Goal: Find specific page/section: Find specific page/section

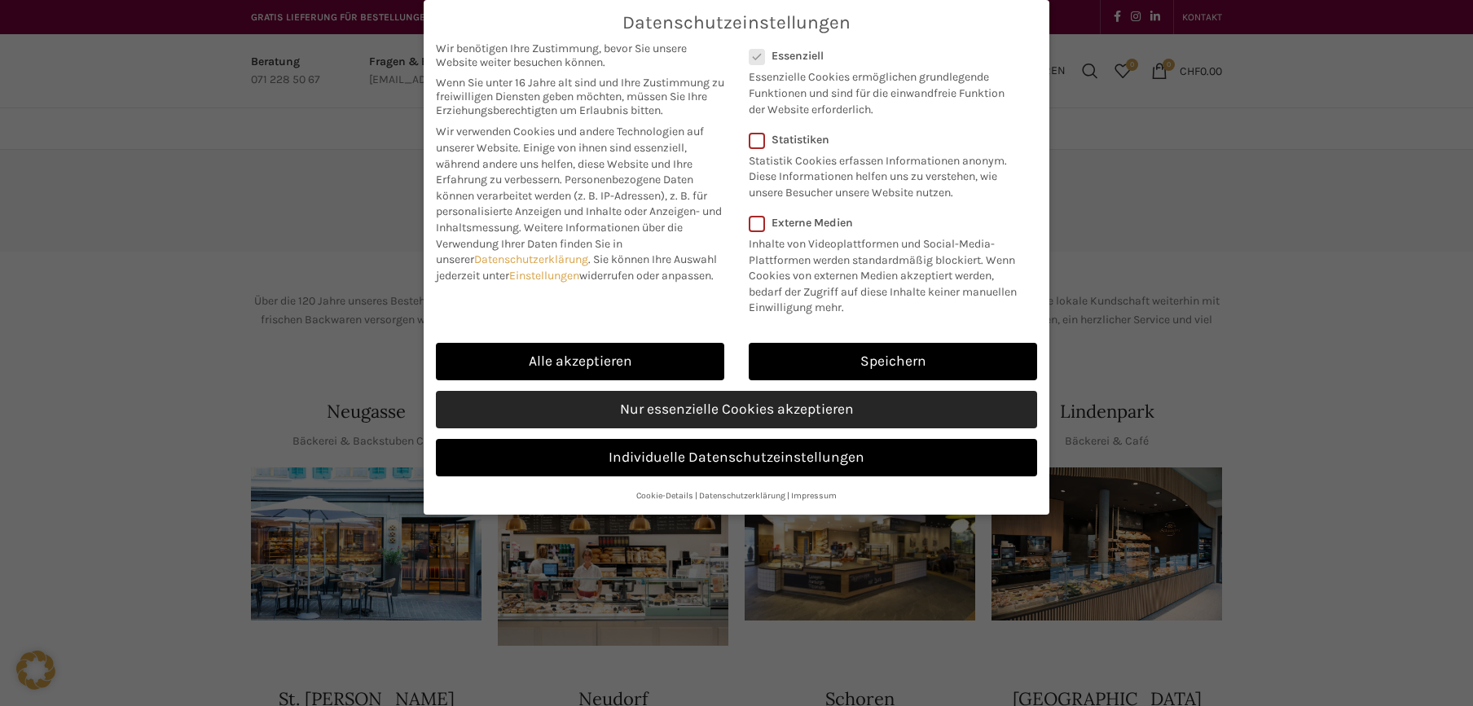
click at [557, 417] on link "Nur essenzielle Cookies akzeptieren" at bounding box center [736, 409] width 601 height 37
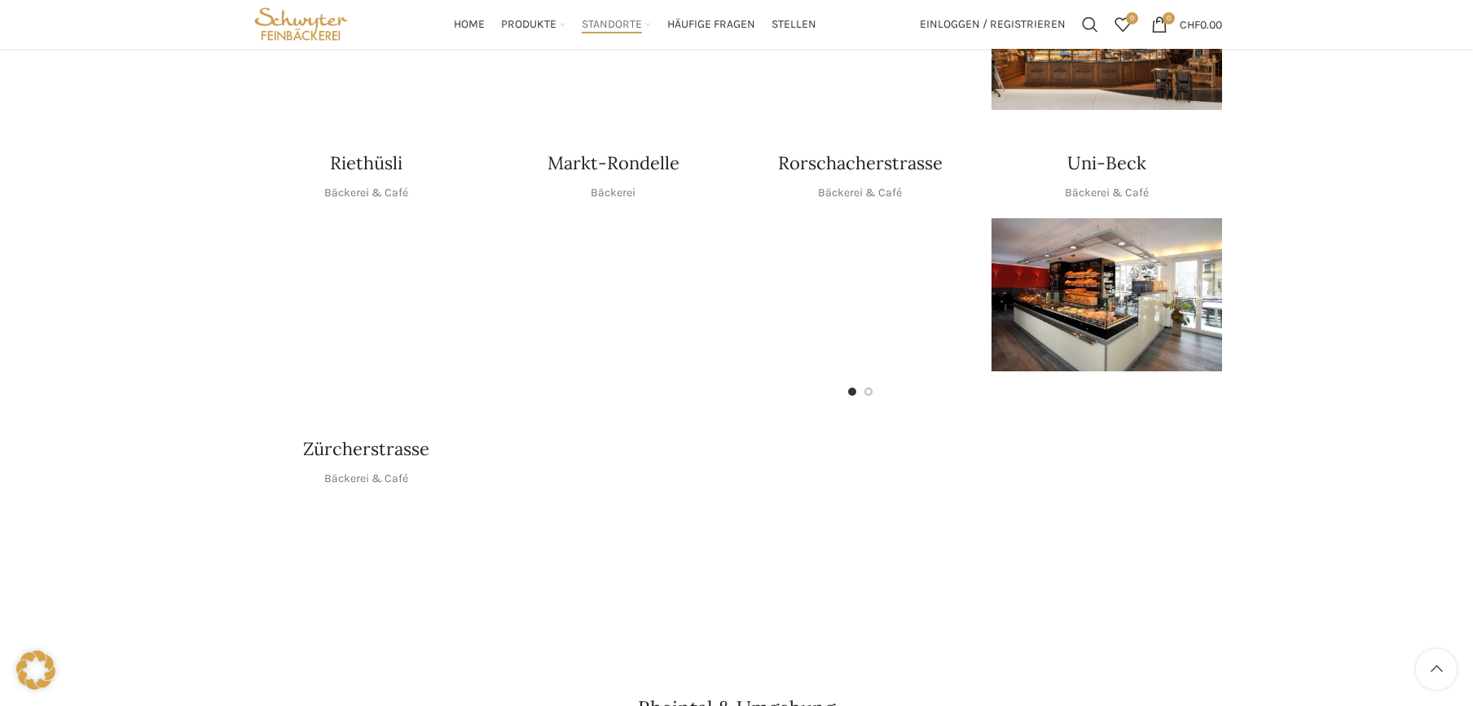
scroll to position [733, 0]
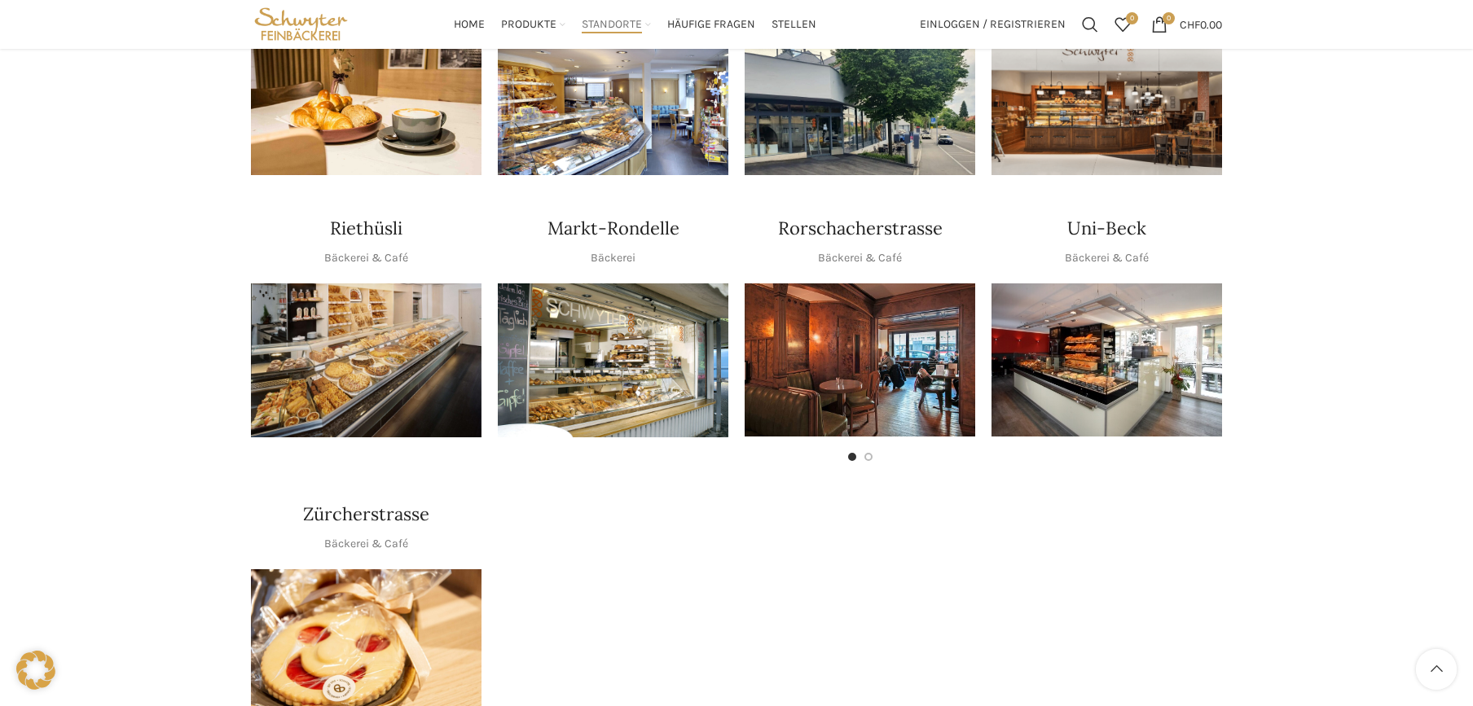
click at [372, 309] on img "1 / 1" at bounding box center [366, 360] width 231 height 154
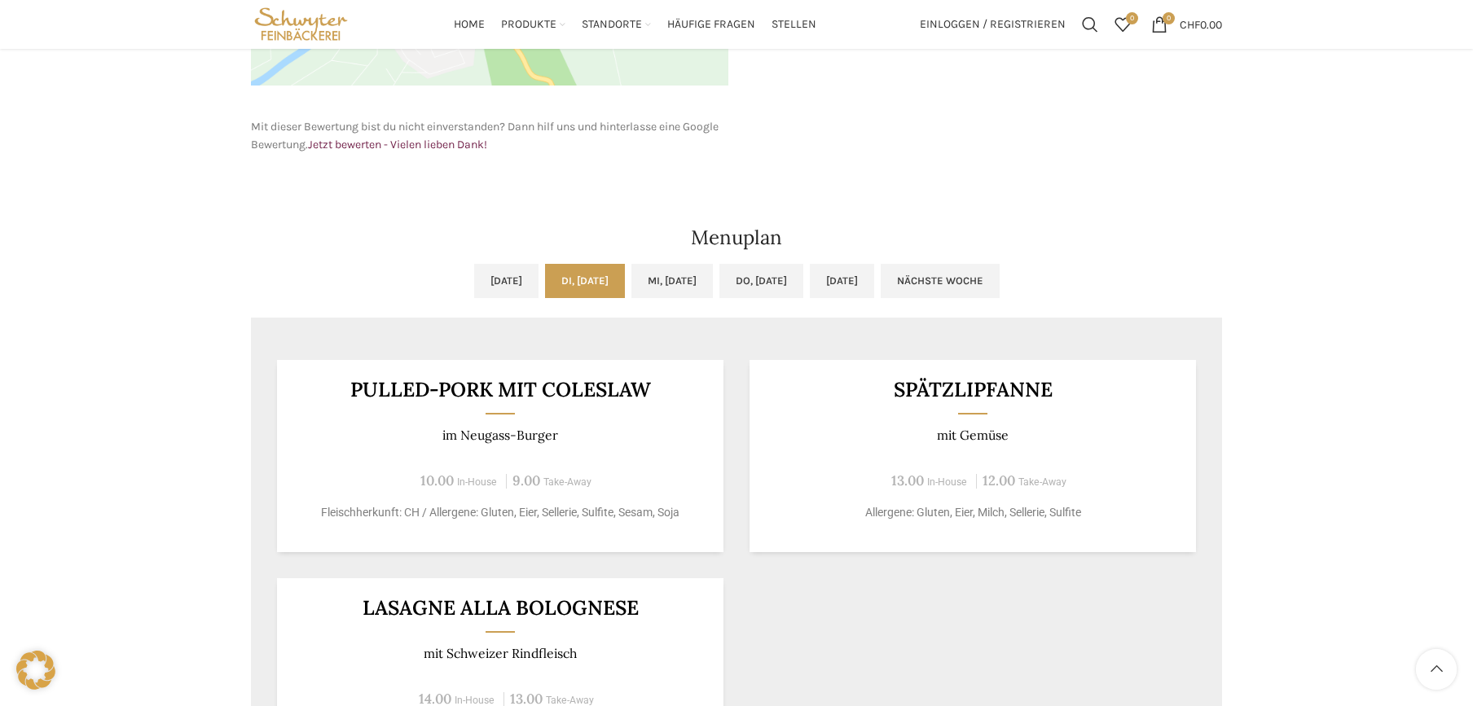
scroll to position [710, 0]
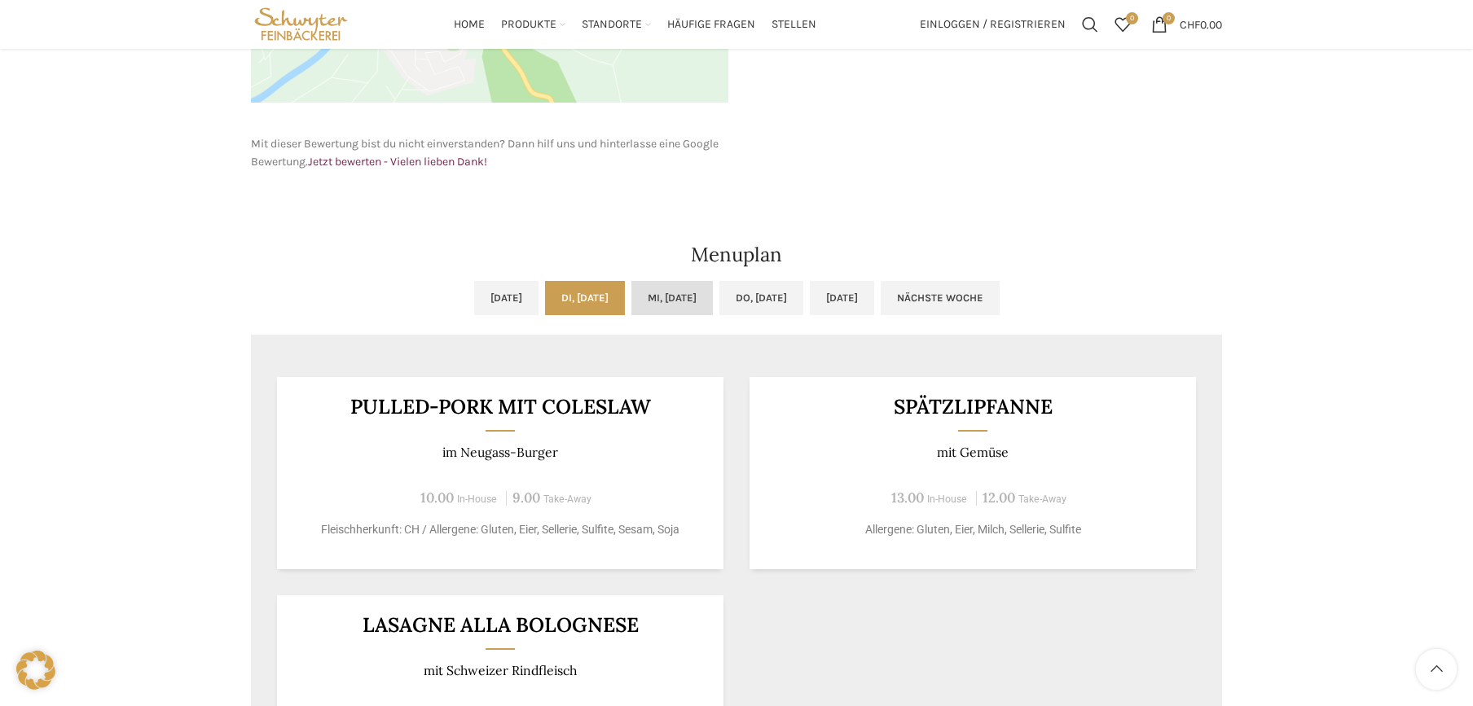
click at [662, 295] on link "Mi, [DATE]" at bounding box center [671, 298] width 81 height 34
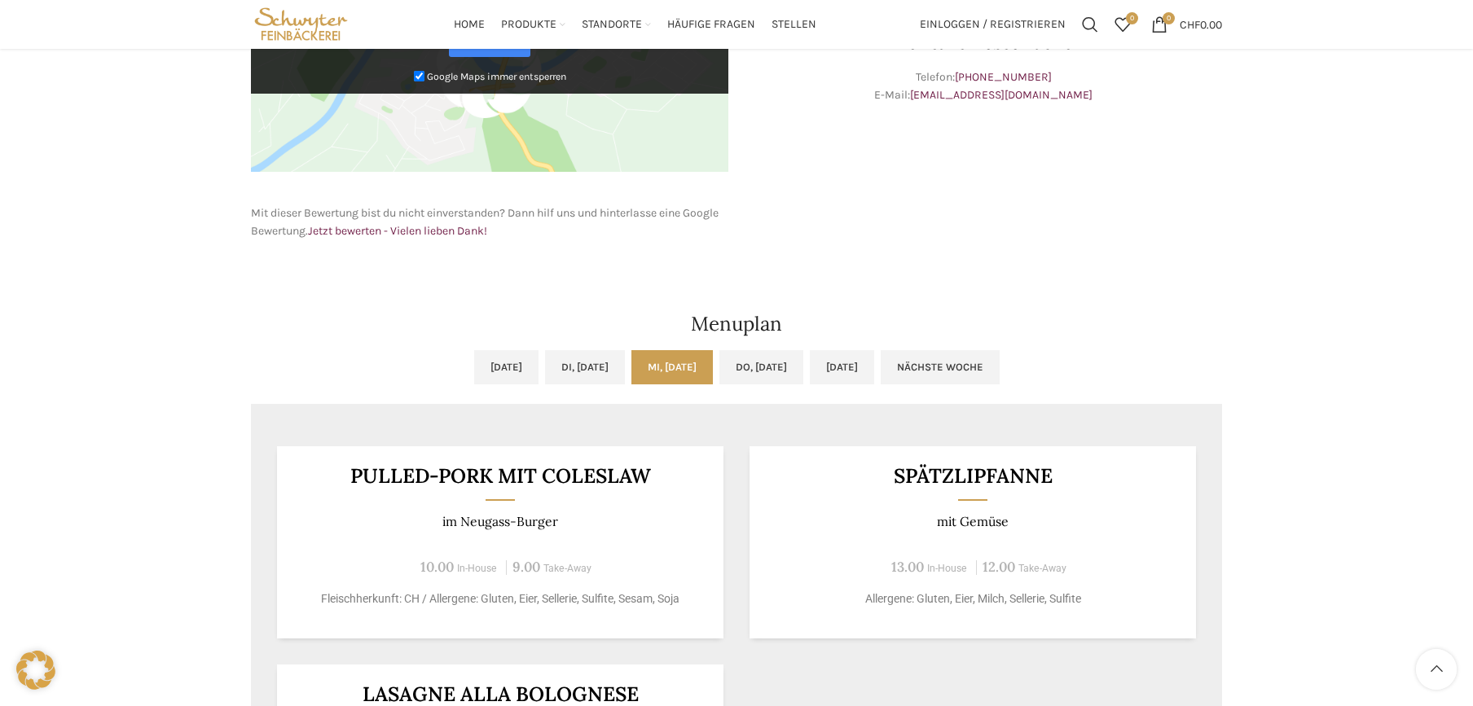
scroll to position [629, 0]
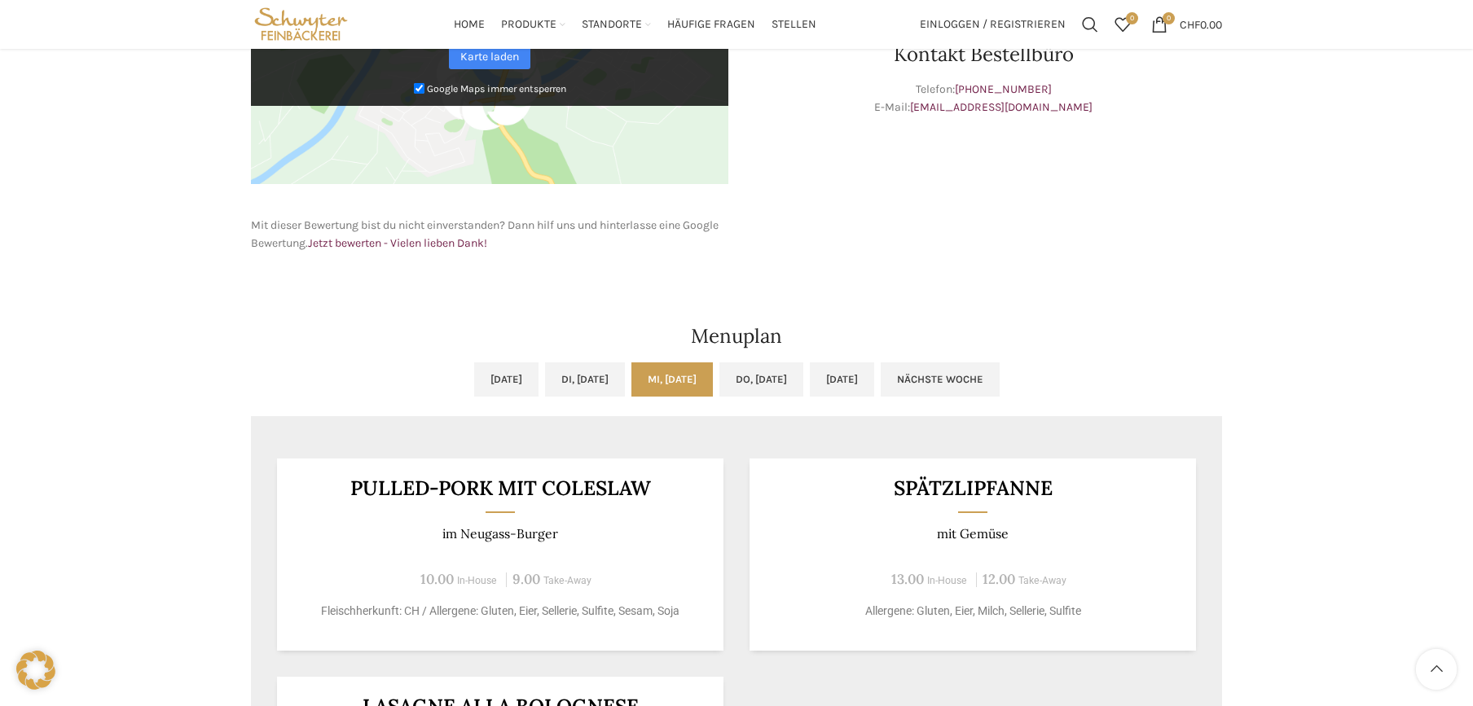
click at [676, 375] on link "Mi, [DATE]" at bounding box center [671, 379] width 81 height 34
click at [586, 379] on link "Di, [DATE]" at bounding box center [585, 379] width 80 height 34
click at [675, 372] on link "Mi, [DATE]" at bounding box center [671, 379] width 81 height 34
click at [803, 385] on link "Do, [DATE]" at bounding box center [761, 379] width 84 height 34
click at [874, 384] on link "[DATE]" at bounding box center [842, 379] width 64 height 34
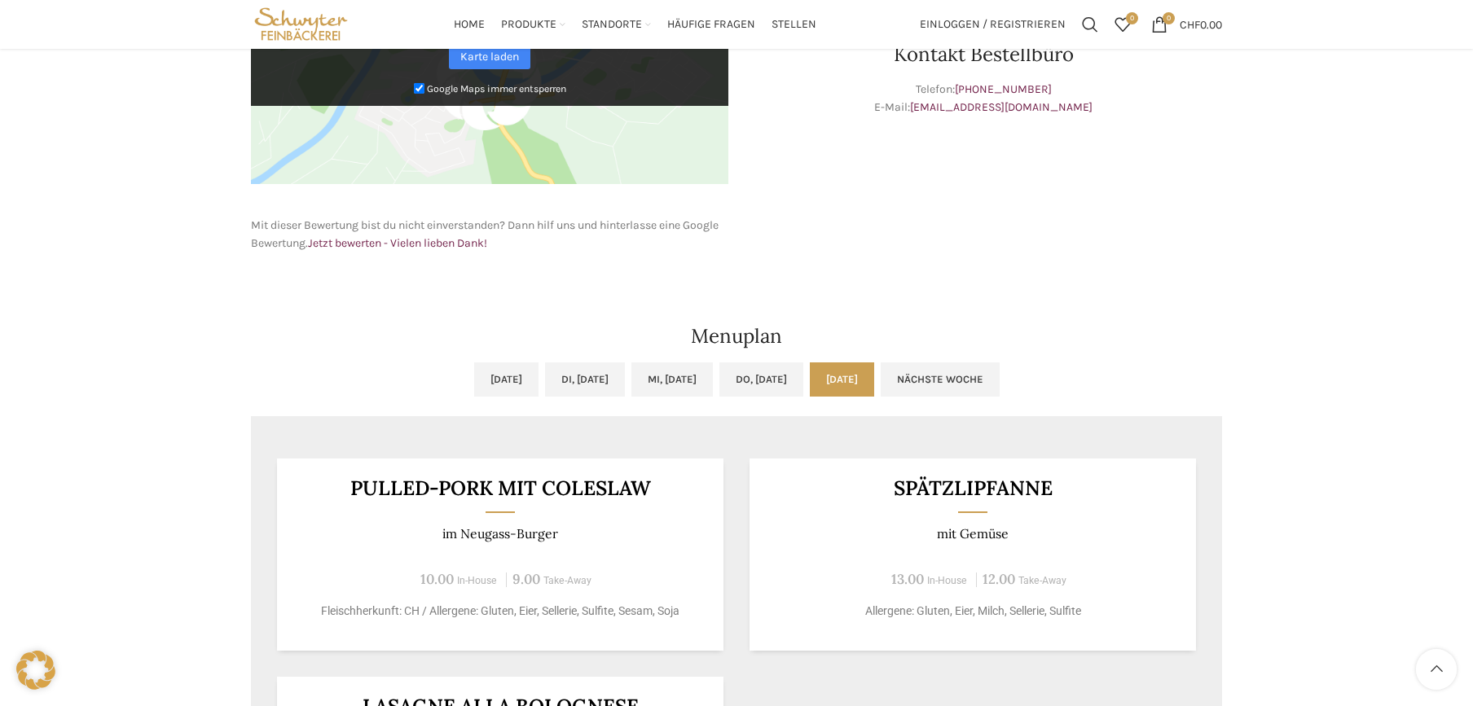
click at [874, 384] on link "[DATE]" at bounding box center [842, 379] width 64 height 34
click at [999, 376] on link "Nächste Woche" at bounding box center [939, 379] width 119 height 34
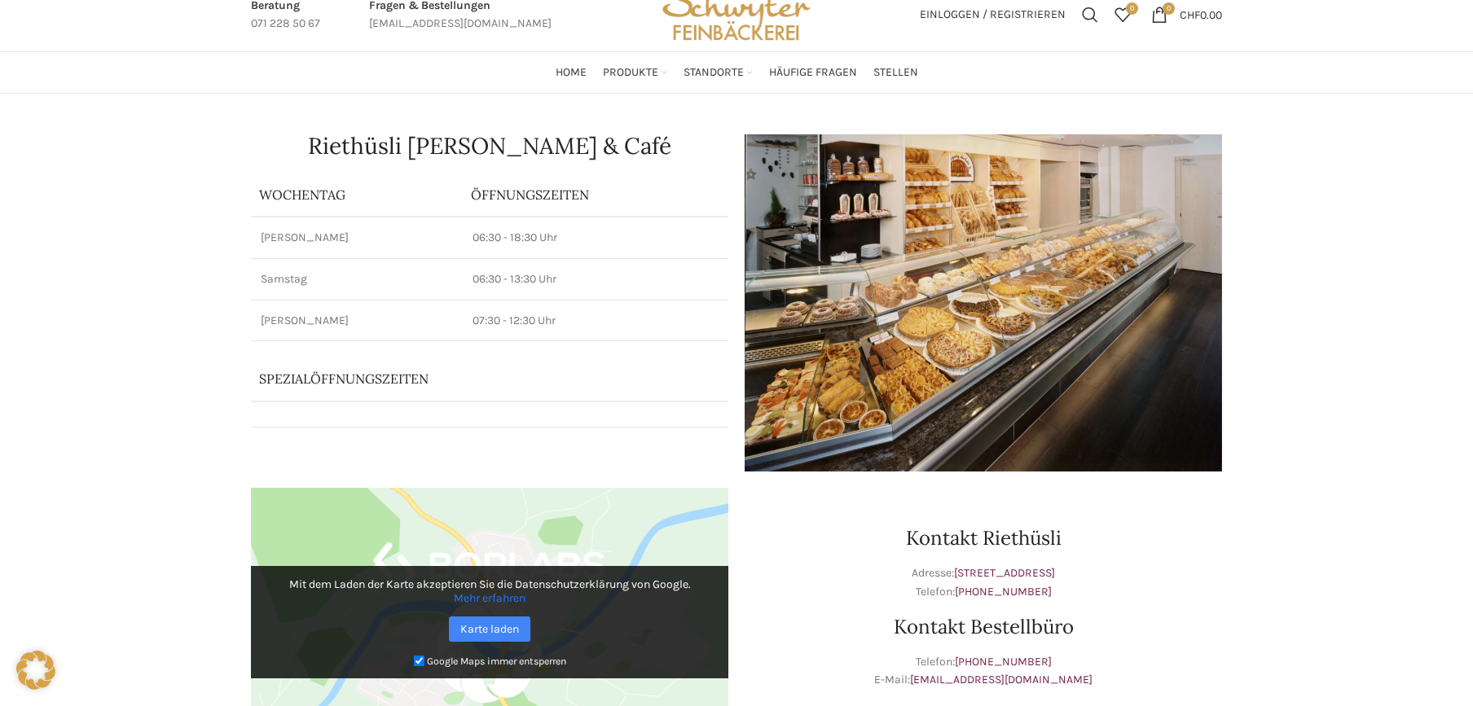
scroll to position [0, 0]
